Goal: Navigation & Orientation: Find specific page/section

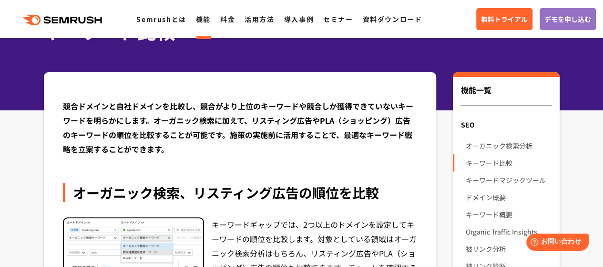
scroll to position [95, 0]
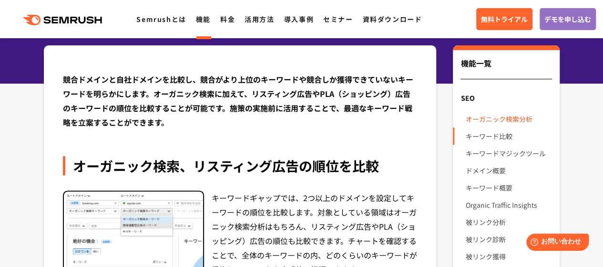
click at [501, 120] on link "オーガニック検索分析" at bounding box center [508, 118] width 86 height 17
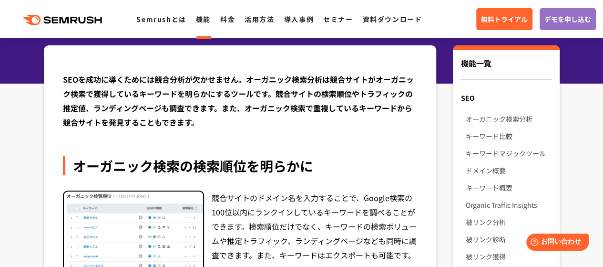
scroll to position [143, 0]
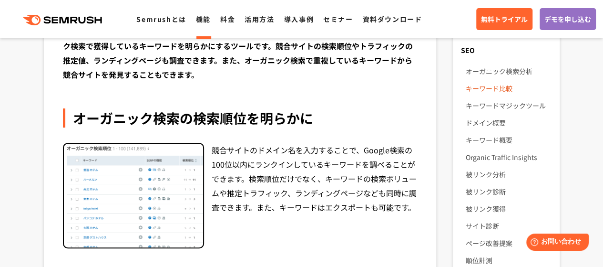
click at [491, 86] on link "キーワード比較" at bounding box center [508, 88] width 86 height 17
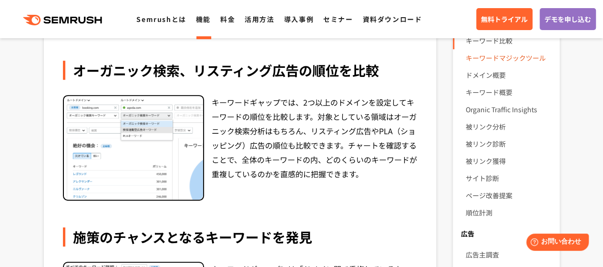
click at [505, 59] on link "キーワードマジックツール" at bounding box center [508, 57] width 86 height 17
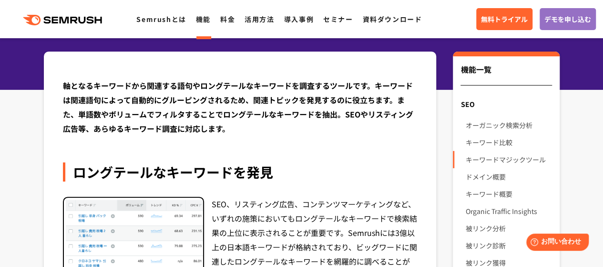
scroll to position [95, 0]
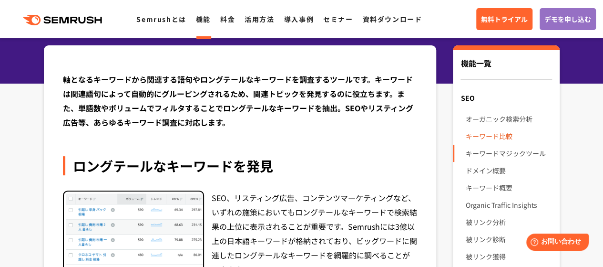
click at [488, 132] on link "キーワード比較" at bounding box center [508, 135] width 86 height 17
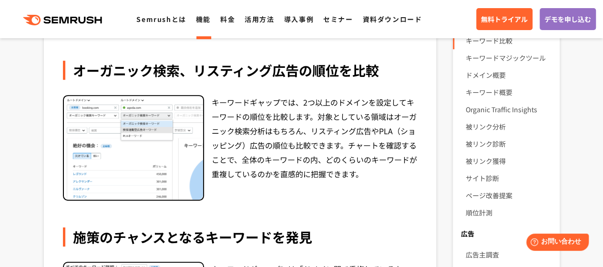
scroll to position [95, 0]
